Goal: Task Accomplishment & Management: Manage account settings

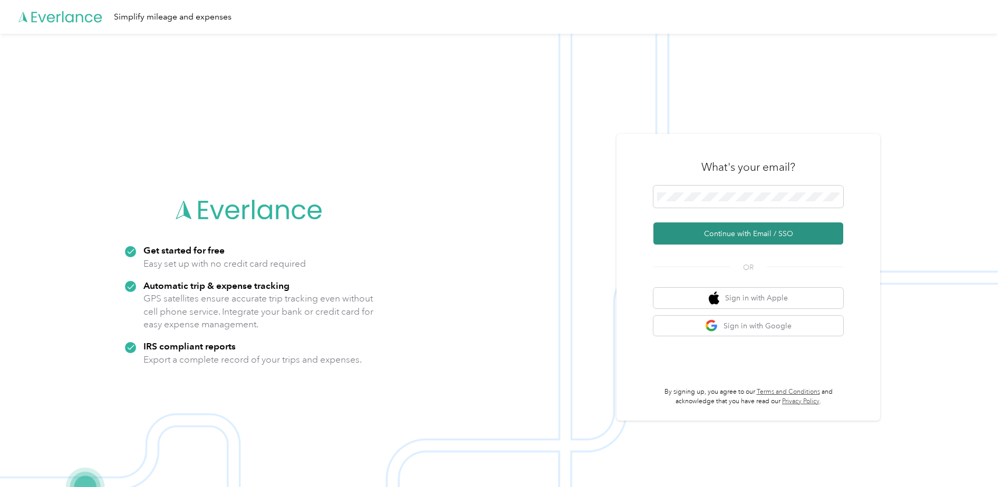
click at [733, 236] on button "Continue with Email / SSO" at bounding box center [749, 234] width 190 height 22
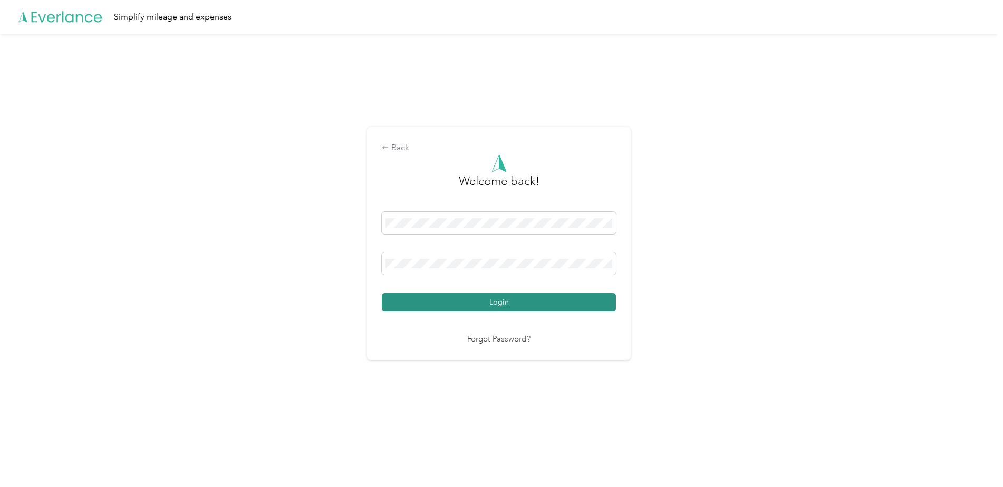
click at [492, 296] on button "Login" at bounding box center [499, 302] width 234 height 18
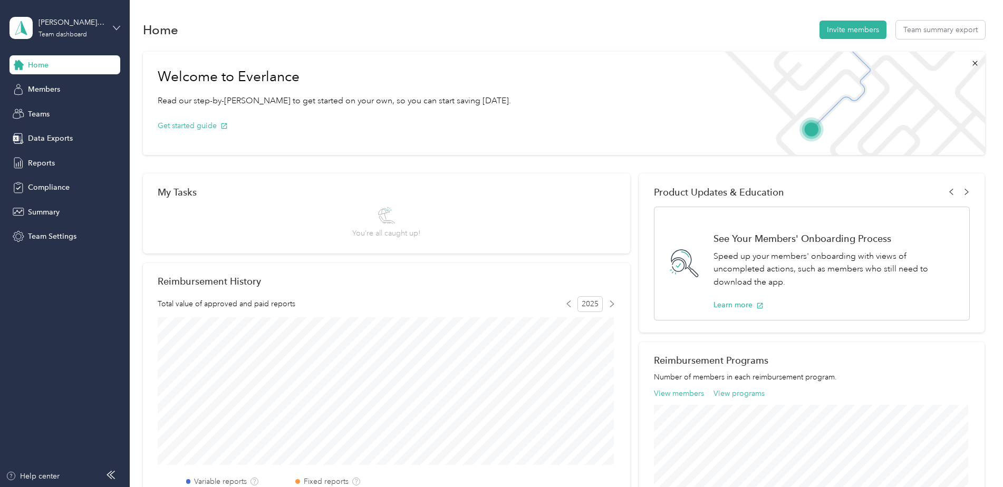
click at [118, 31] on icon at bounding box center [116, 27] width 7 height 7
click at [65, 87] on div "Team dashboard" at bounding box center [48, 86] width 58 height 11
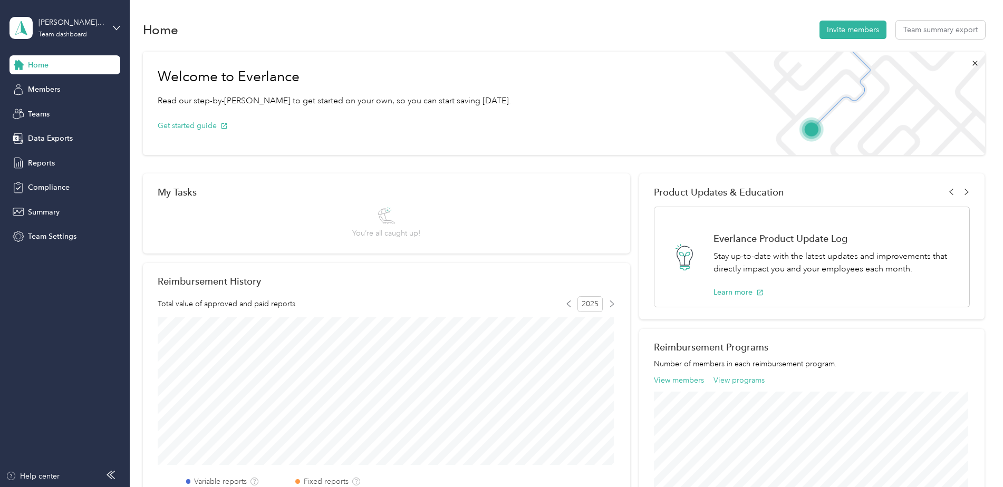
click at [111, 22] on div "[PERSON_NAME] team Team dashboard" at bounding box center [64, 27] width 111 height 37
click at [56, 110] on div "Personal dashboard" at bounding box center [52, 110] width 66 height 11
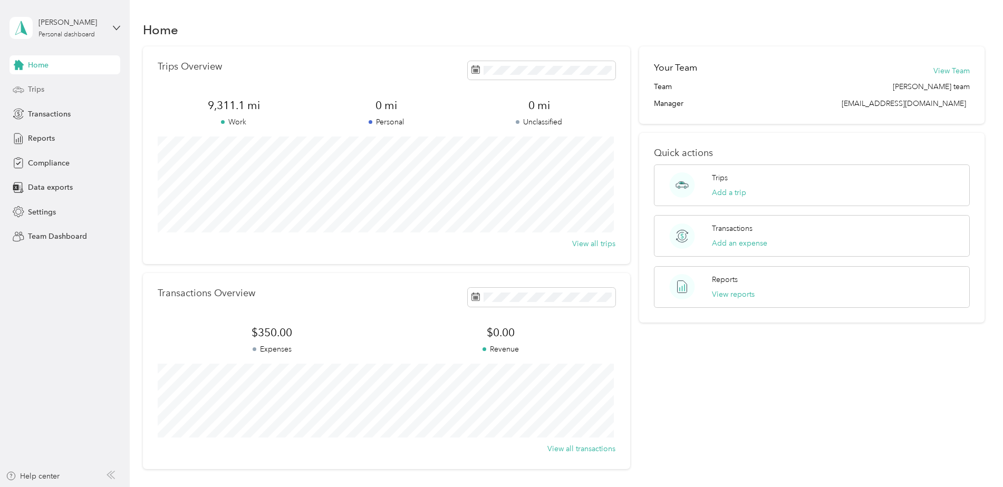
click at [41, 88] on span "Trips" at bounding box center [36, 89] width 16 height 11
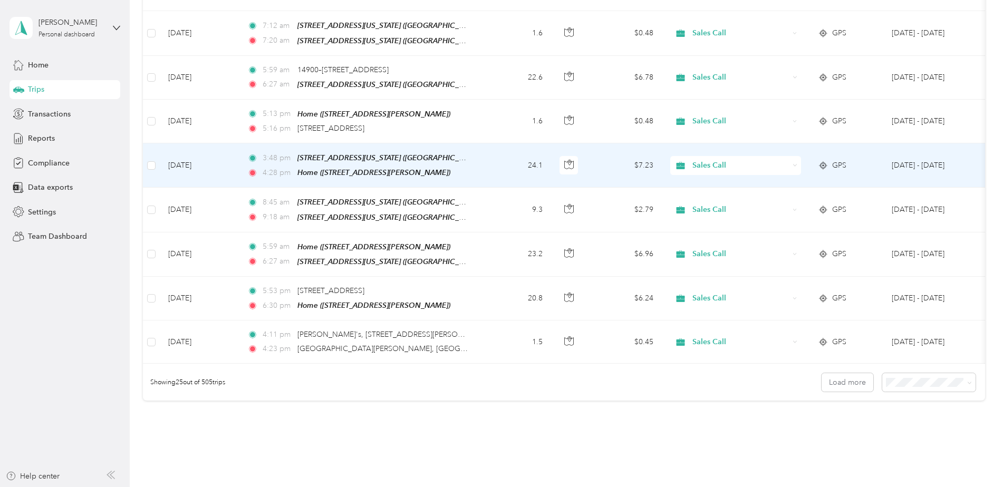
scroll to position [966, 0]
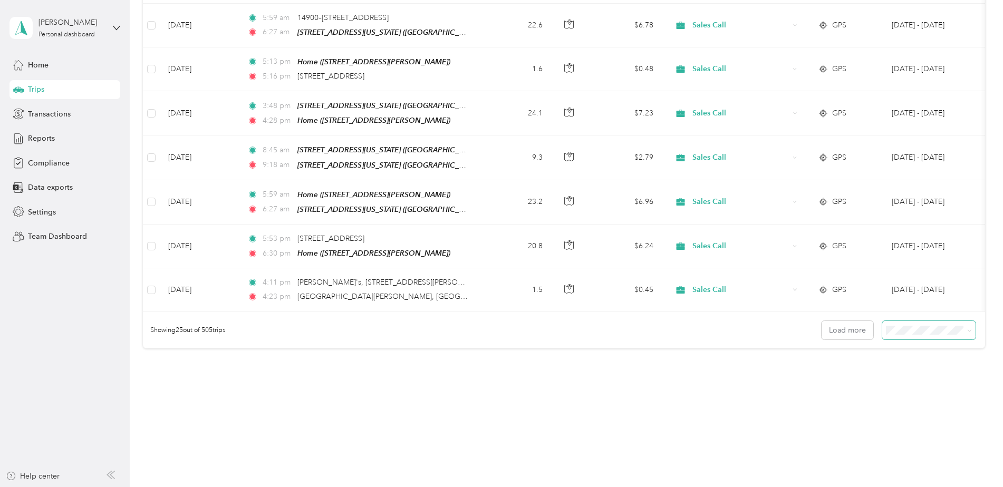
click at [965, 325] on span at bounding box center [968, 330] width 8 height 11
click at [846, 321] on button "Load more" at bounding box center [848, 330] width 52 height 18
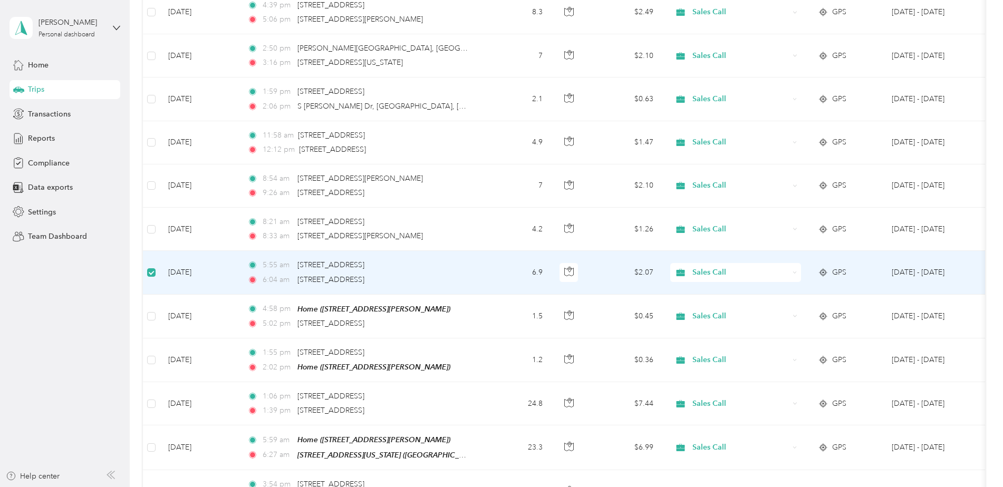
scroll to position [1545, 0]
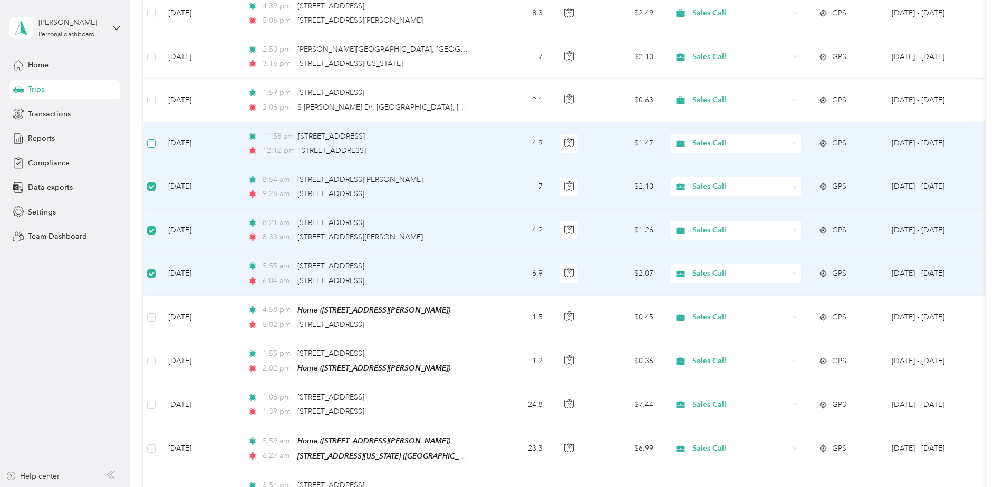
click at [154, 138] on label at bounding box center [151, 144] width 8 height 12
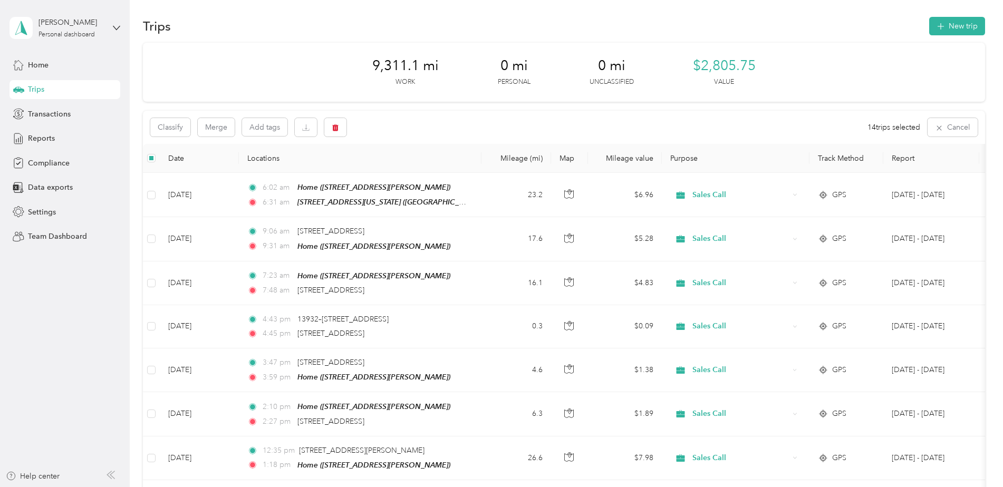
scroll to position [0, 0]
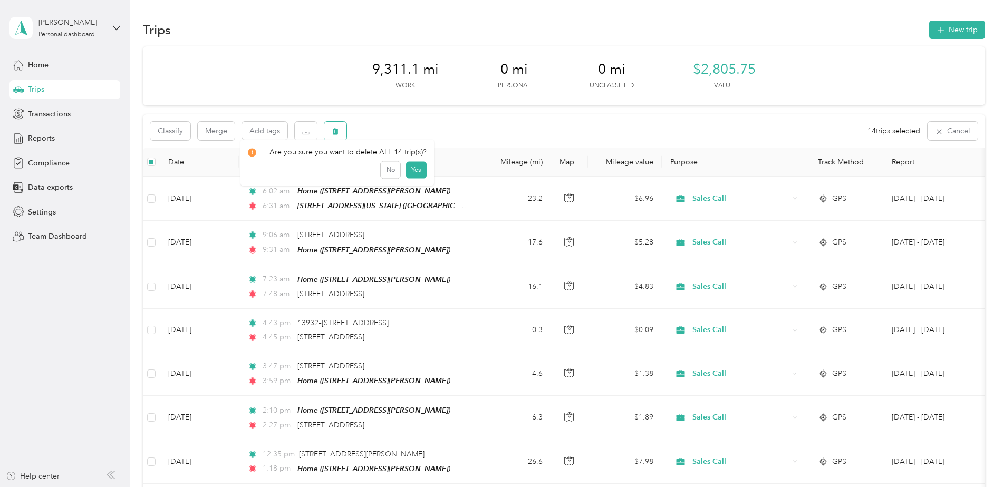
click at [340, 132] on button "button" at bounding box center [335, 131] width 22 height 18
click at [414, 174] on button "Yes" at bounding box center [416, 175] width 21 height 17
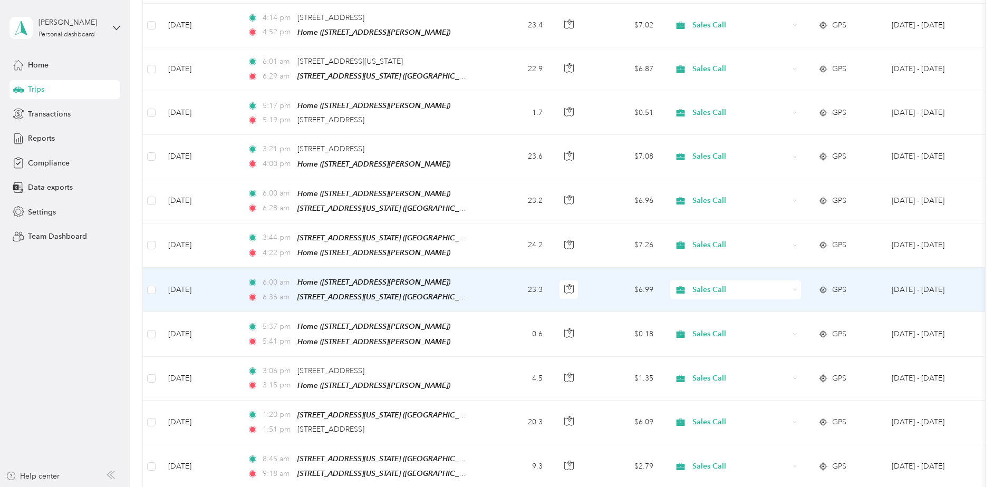
scroll to position [2051, 0]
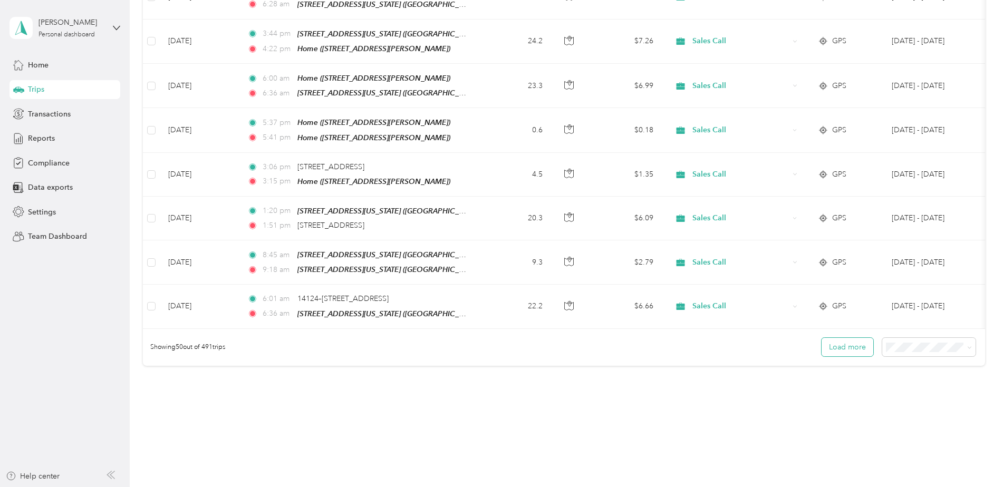
click at [858, 338] on button "Load more" at bounding box center [848, 347] width 52 height 18
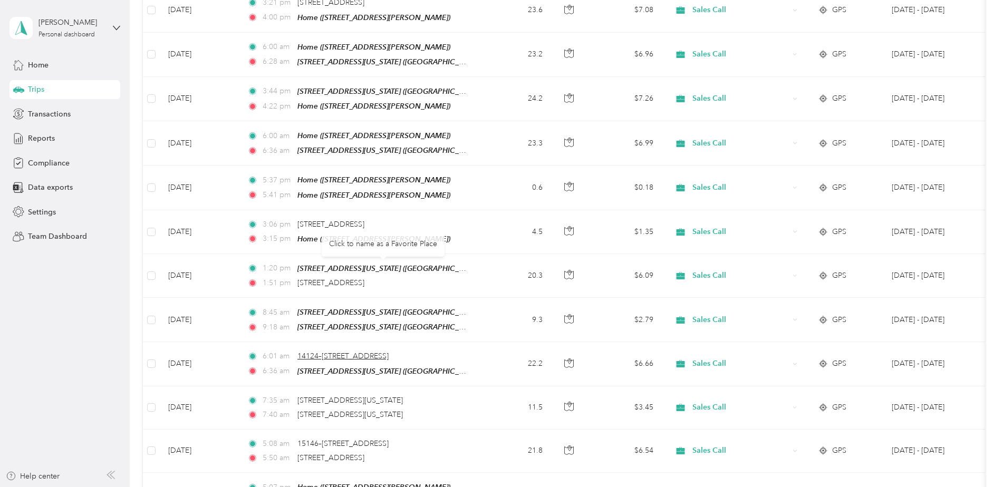
scroll to position [1945, 0]
